Goal: Obtain resource: Download file/media

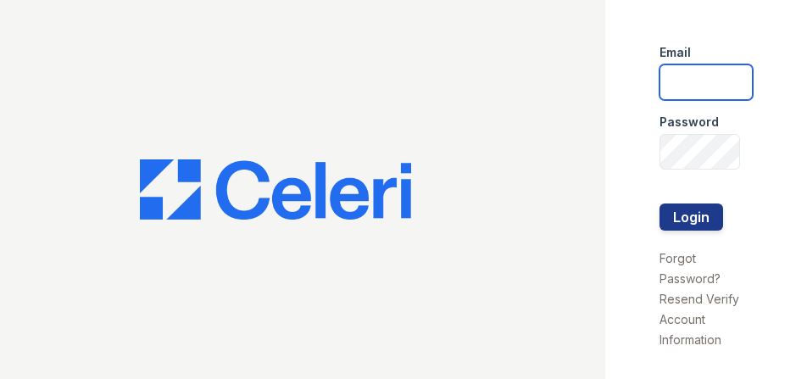
click at [683, 92] on input "email" at bounding box center [705, 82] width 93 height 36
type input "ssandoval@urban-mw.com"
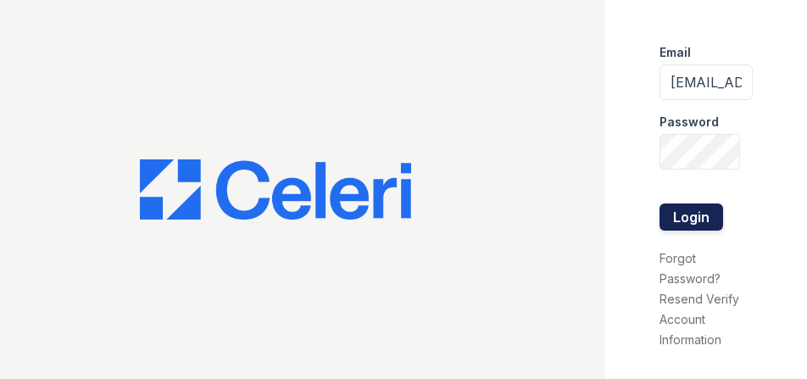
click at [691, 211] on button "Login" at bounding box center [691, 216] width 64 height 27
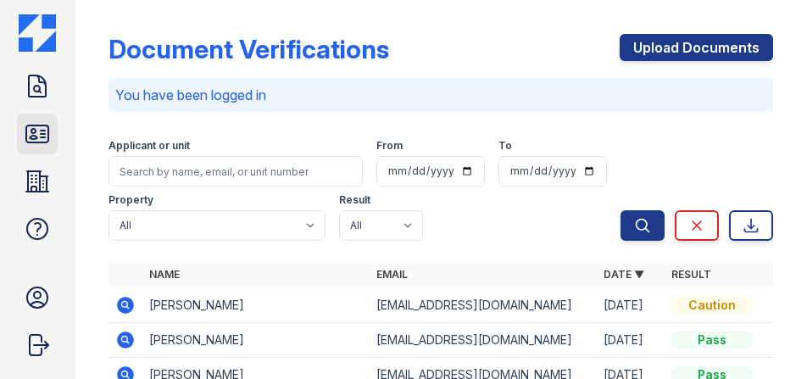
click at [39, 130] on icon at bounding box center [37, 133] width 27 height 27
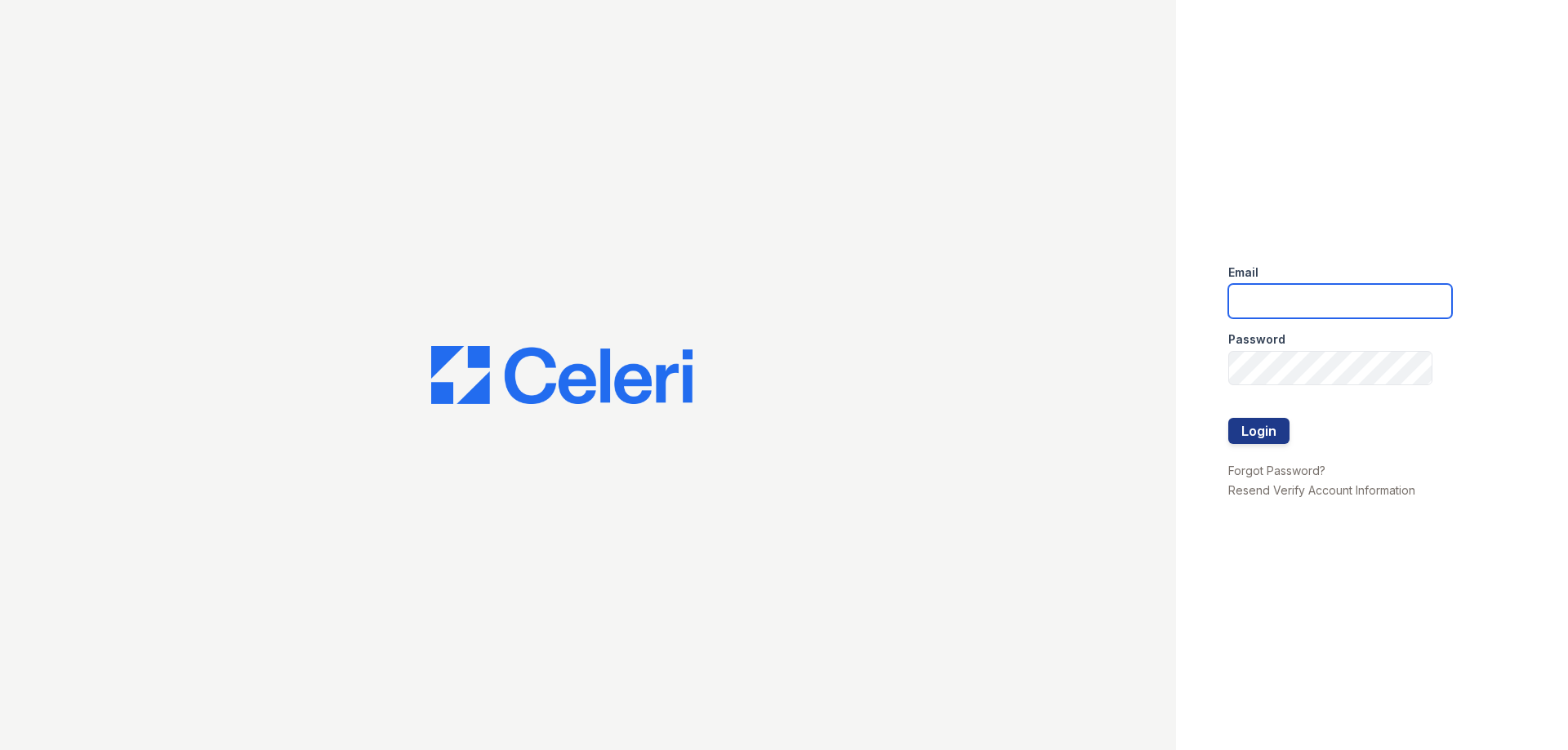
click at [1318, 308] on input "email" at bounding box center [1340, 301] width 223 height 35
type input "ssandoval@urban-mw.com"
click at [1271, 428] on button "Login" at bounding box center [1259, 430] width 62 height 26
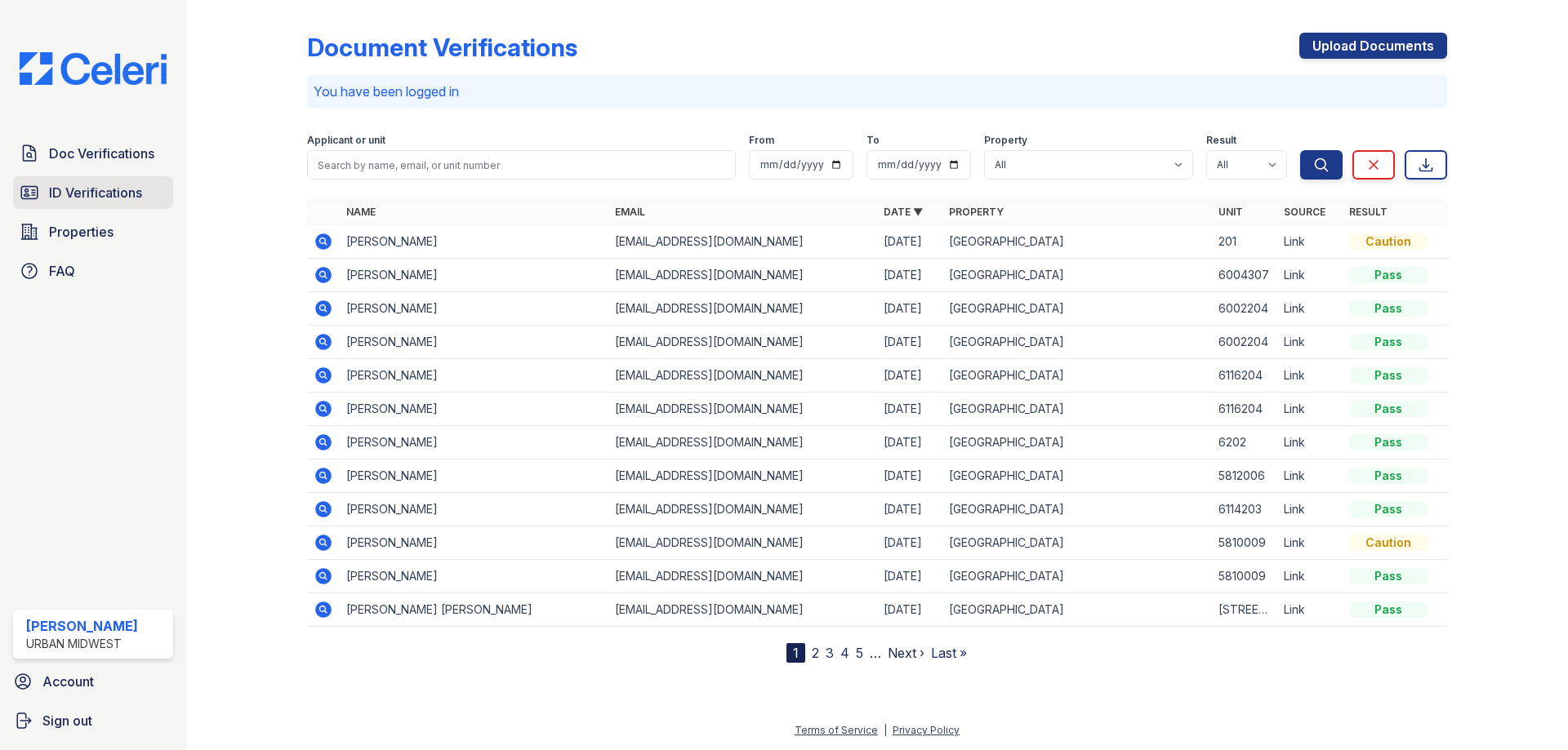
click at [124, 195] on span "ID Verifications" at bounding box center [95, 193] width 93 height 19
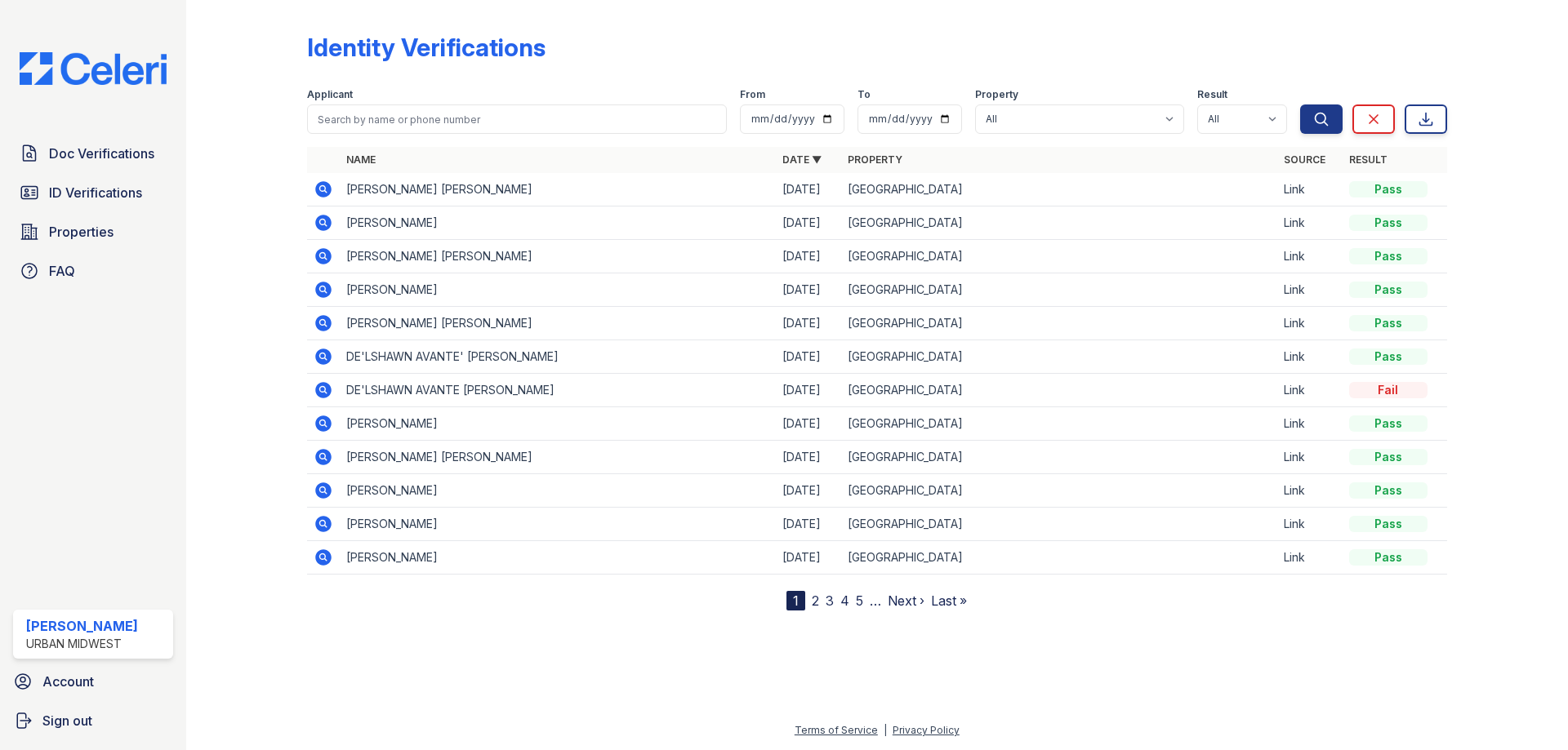
click at [319, 193] on icon at bounding box center [323, 189] width 16 height 16
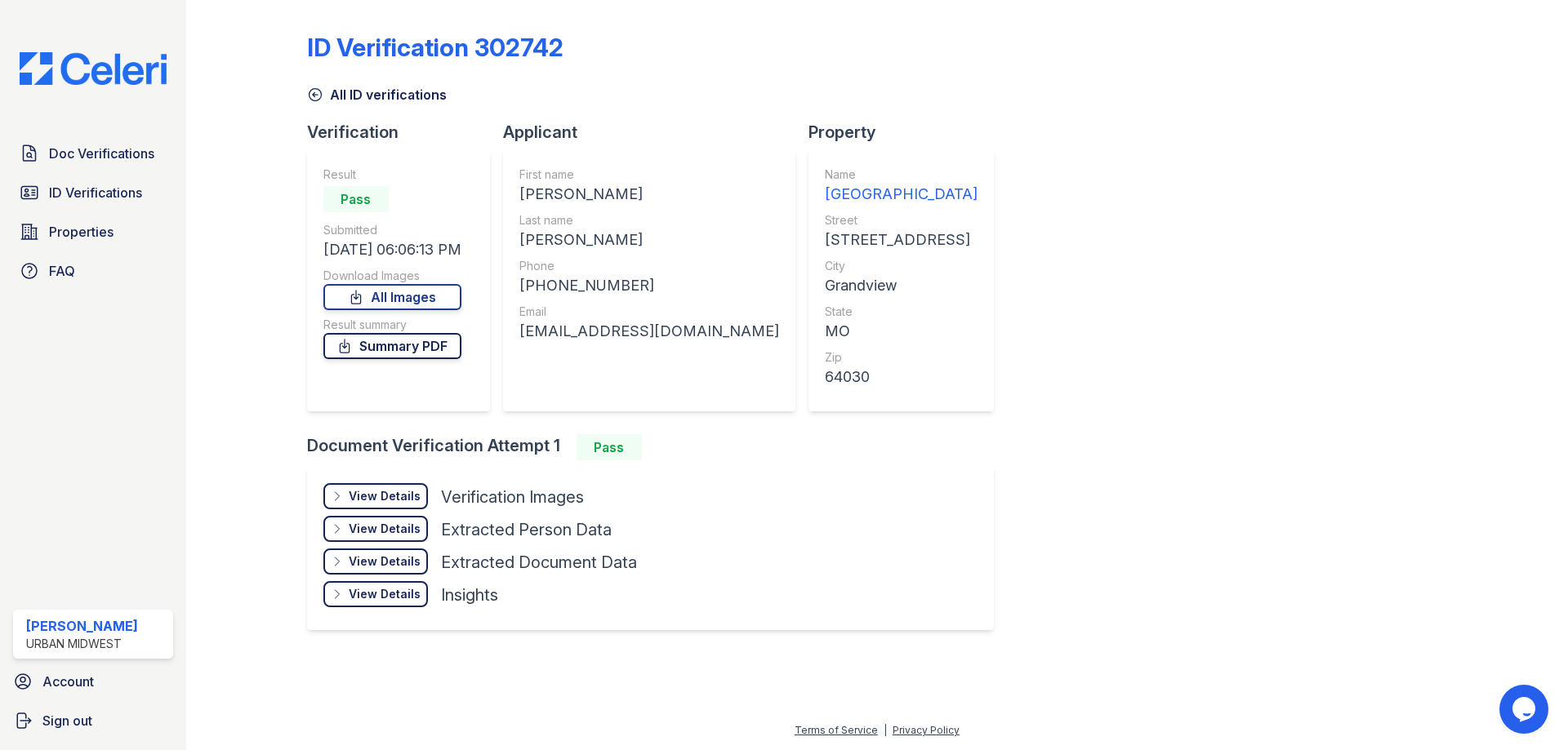
click at [437, 346] on link "Summary PDF" at bounding box center [392, 346] width 138 height 26
click at [425, 296] on link "All Images" at bounding box center [392, 297] width 138 height 26
